Goal: Task Accomplishment & Management: Manage account settings

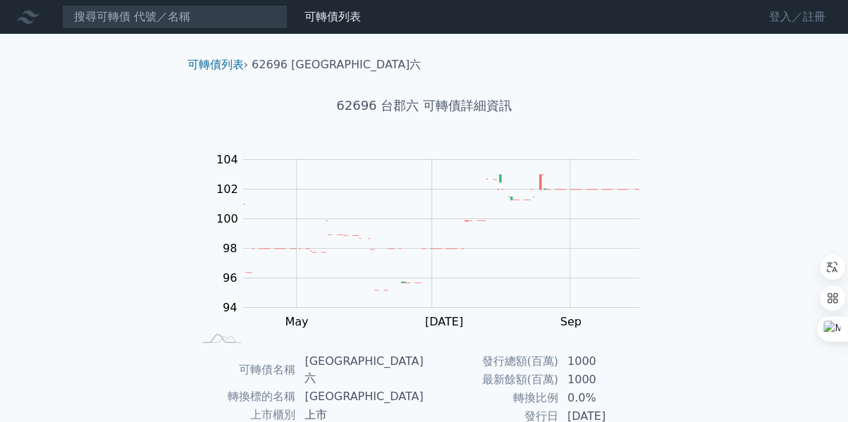
click at [775, 16] on link "登入／註冊" at bounding box center [797, 17] width 79 height 23
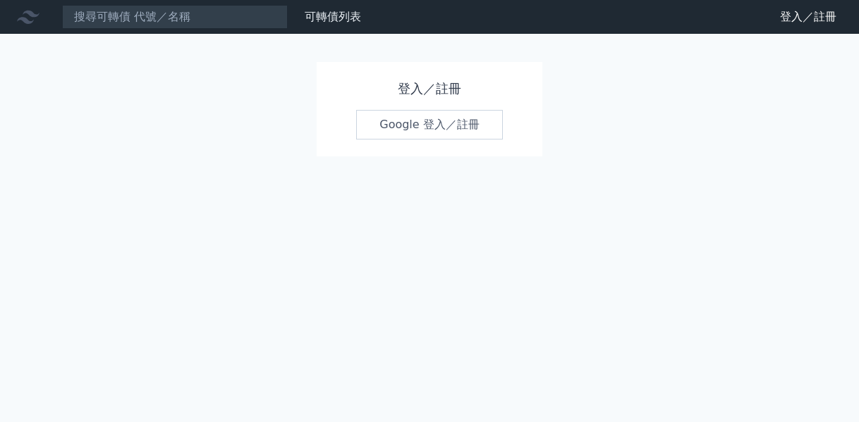
click at [409, 129] on link "Google 登入／註冊" at bounding box center [429, 125] width 147 height 30
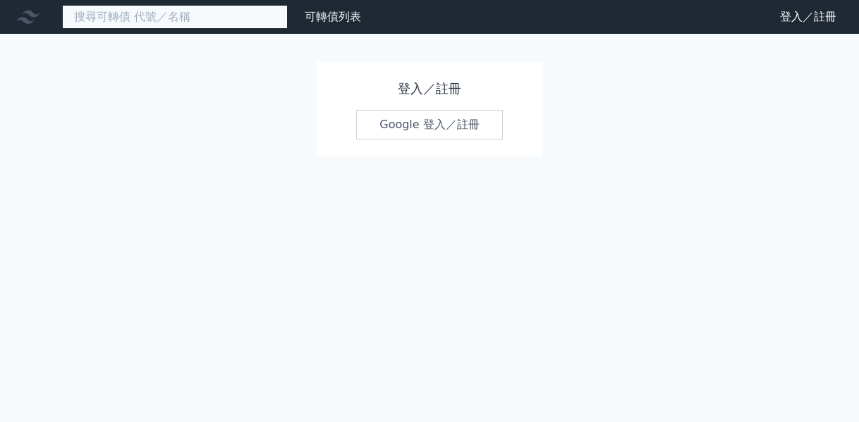
click at [134, 20] on input at bounding box center [175, 17] width 226 height 24
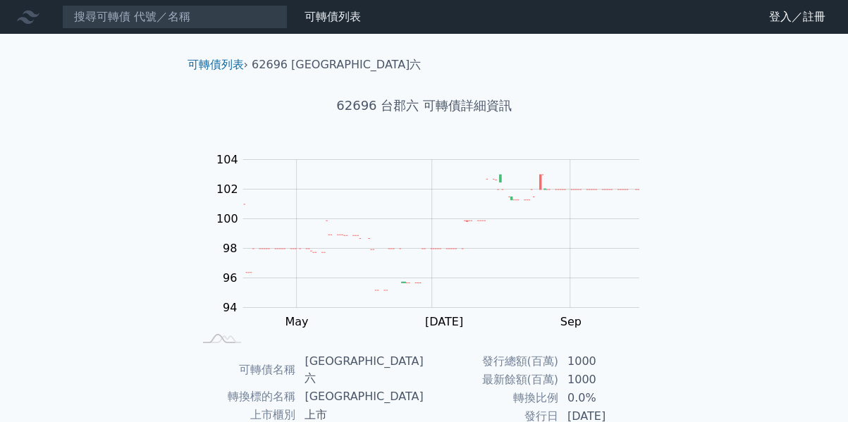
click at [470, 106] on h1 "62696 台郡六 可轉債詳細資訊" at bounding box center [424, 106] width 496 height 20
click at [798, 22] on link "登入／註冊" at bounding box center [797, 17] width 79 height 23
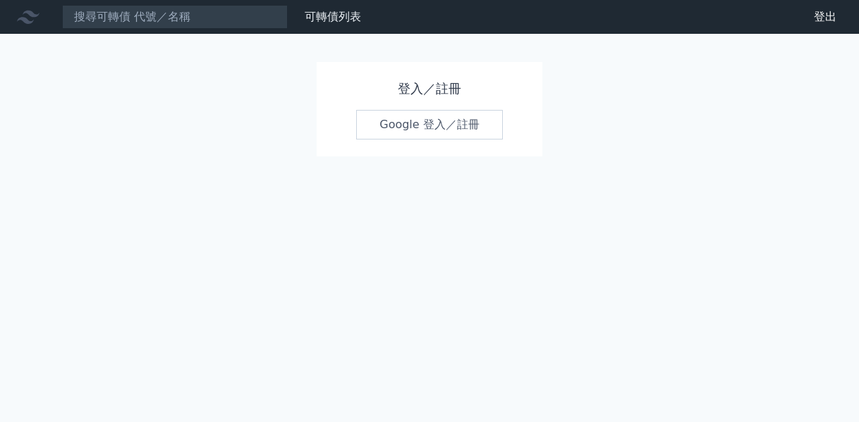
click at [420, 128] on link "Google 登入／註冊" at bounding box center [429, 125] width 147 height 30
